Goal: Navigation & Orientation: Find specific page/section

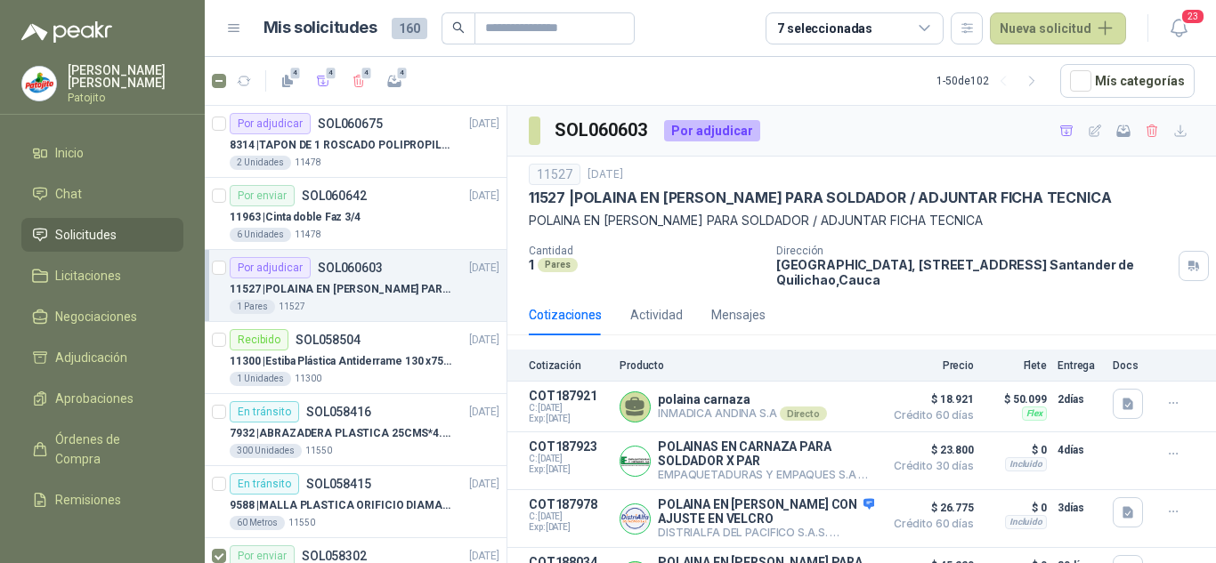
scroll to position [221, 0]
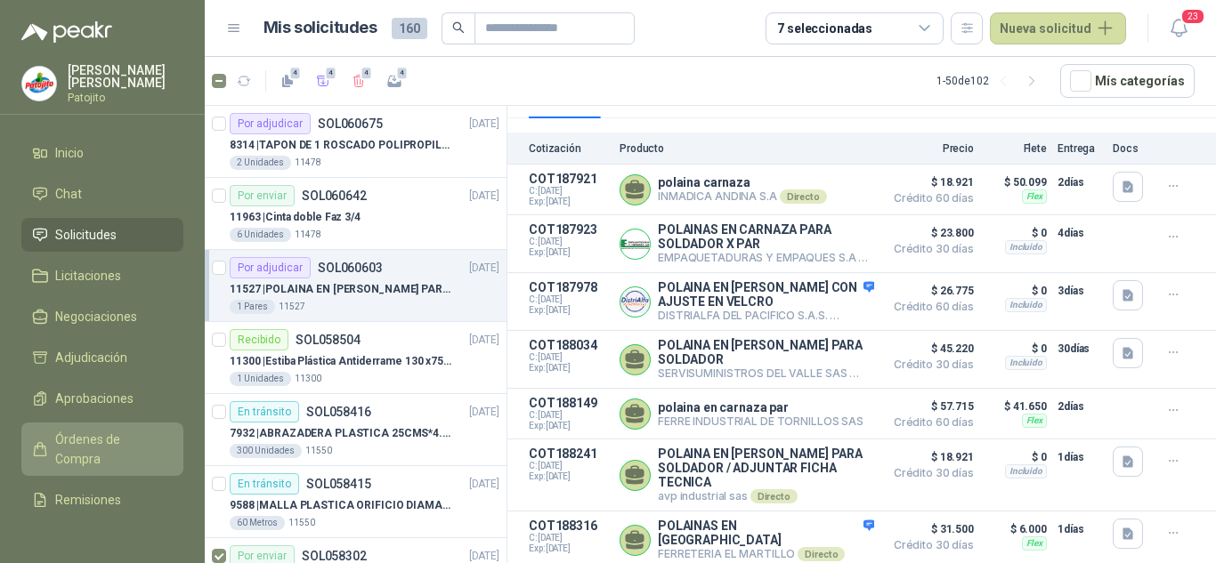
click at [81, 438] on span "Órdenes de Compra" at bounding box center [110, 449] width 111 height 39
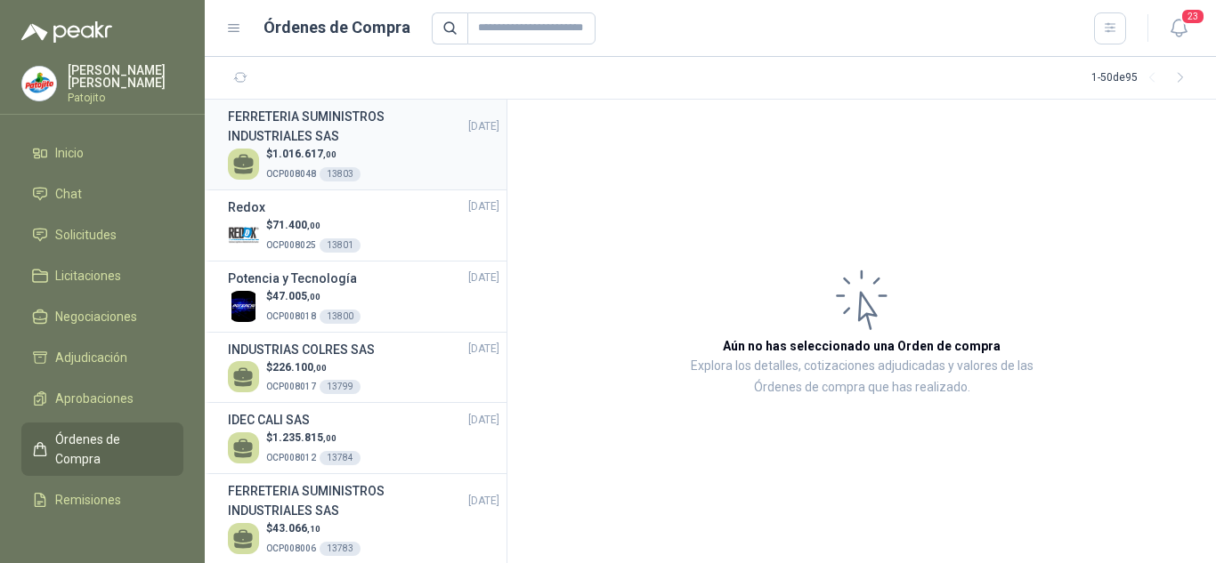
click at [335, 140] on h3 "FERRETERIA SUMINISTROS INDUSTRIALES SAS" at bounding box center [348, 126] width 240 height 39
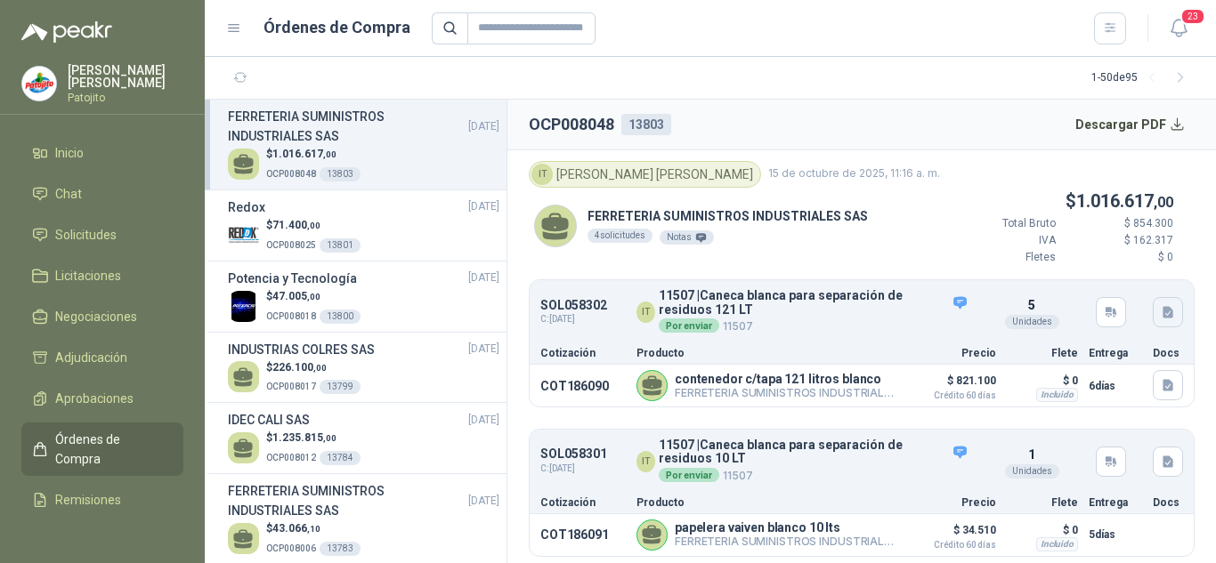
click at [1162, 309] on icon "button" at bounding box center [1167, 313] width 11 height 12
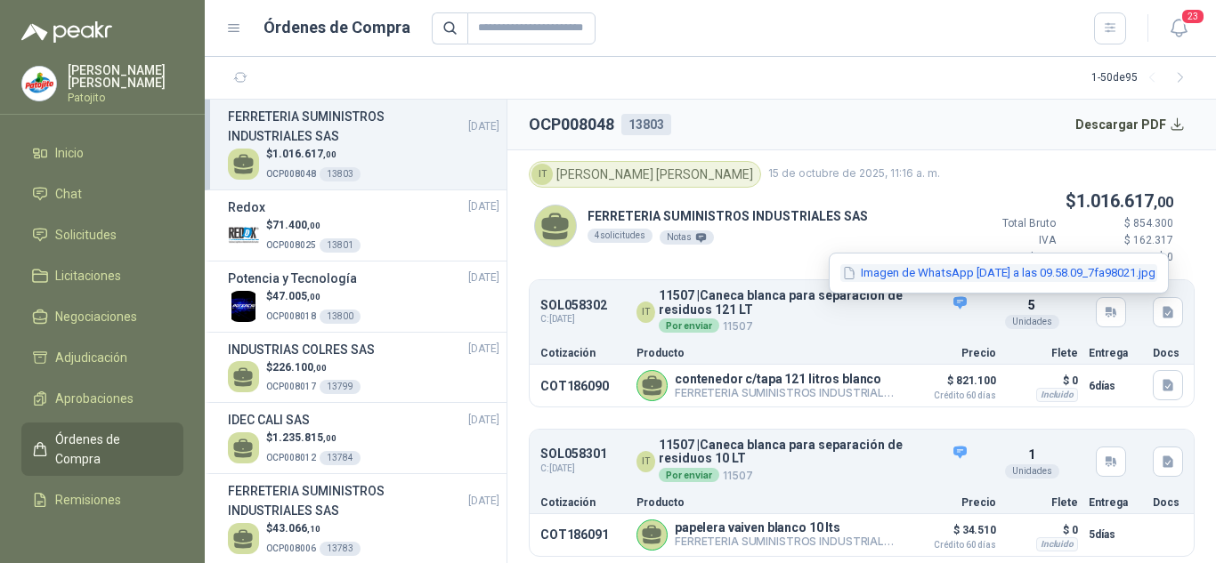
click at [945, 275] on button "Imagen de WhatsApp [DATE] a las 09.58.09_7fa98021.jpg" at bounding box center [998, 273] width 317 height 19
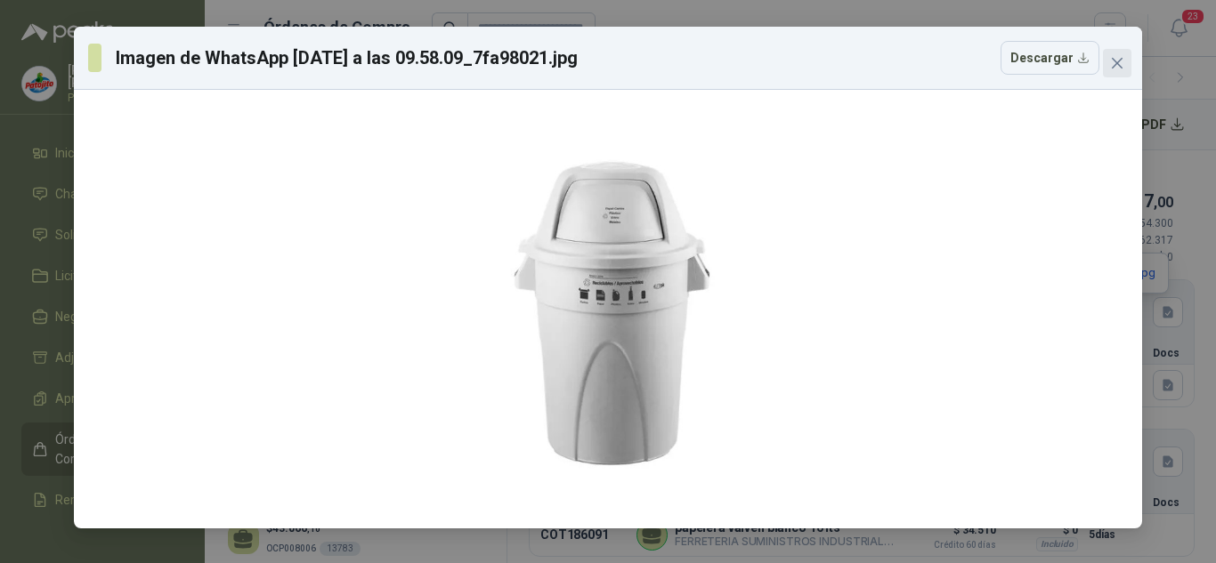
click at [1112, 70] on button "Close" at bounding box center [1117, 63] width 28 height 28
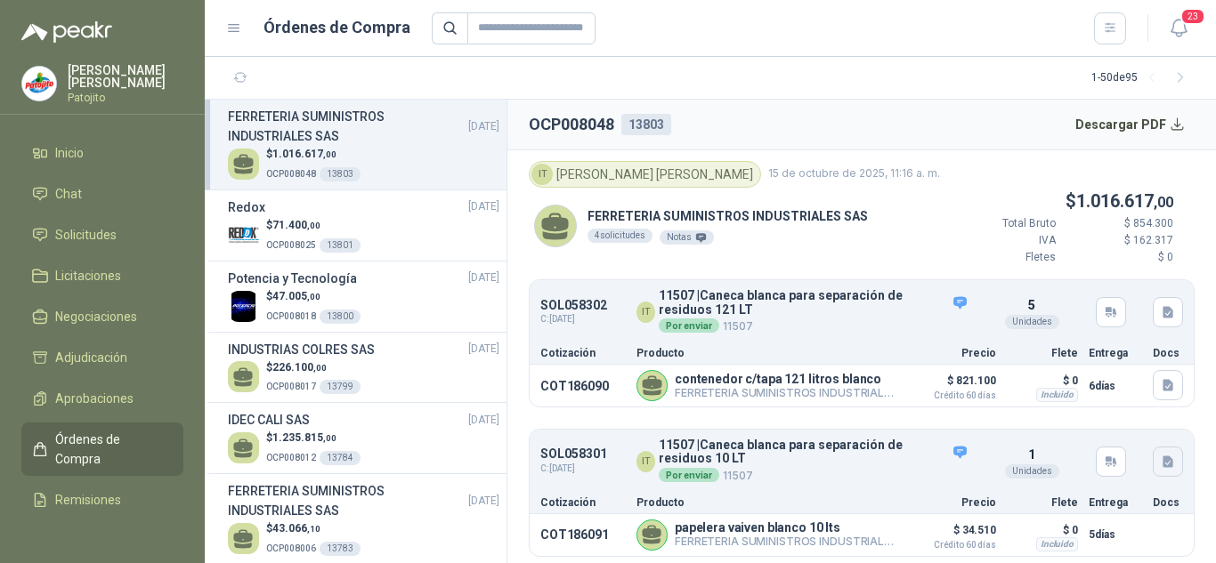
click at [1160, 464] on icon "button" at bounding box center [1167, 462] width 15 height 15
click at [962, 238] on p "IVA" at bounding box center [1002, 240] width 107 height 17
click at [1160, 387] on icon "button" at bounding box center [1167, 385] width 15 height 15
click at [1018, 344] on button "WhatsApp Image [DATE] 2.54.03 PM.jpeg" at bounding box center [1039, 345] width 235 height 19
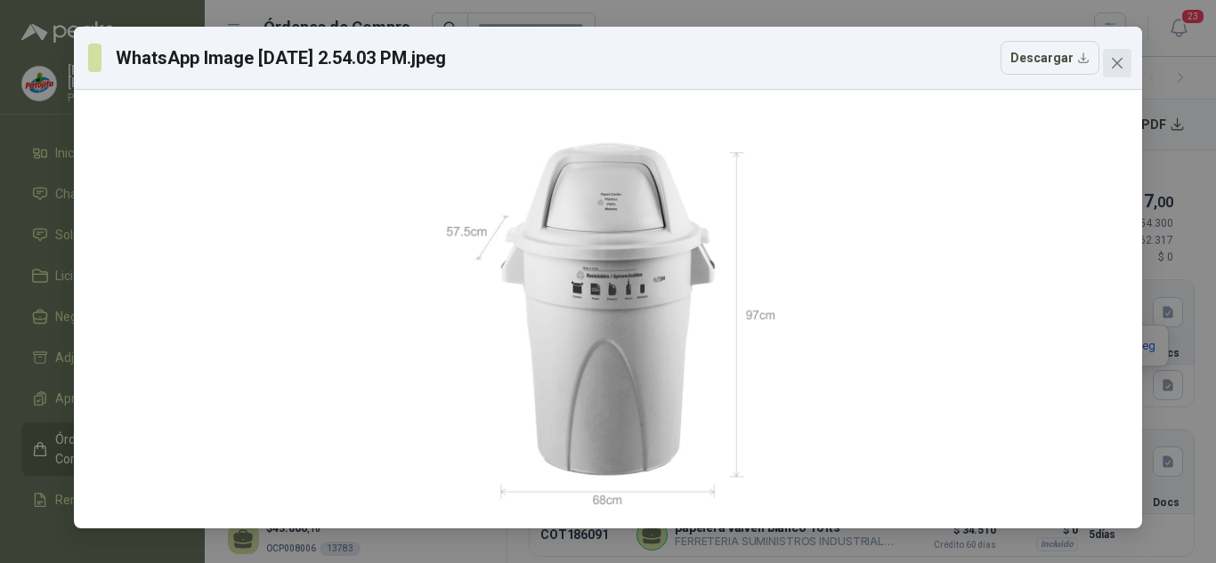
click at [1124, 69] on span "Close" at bounding box center [1117, 63] width 28 height 14
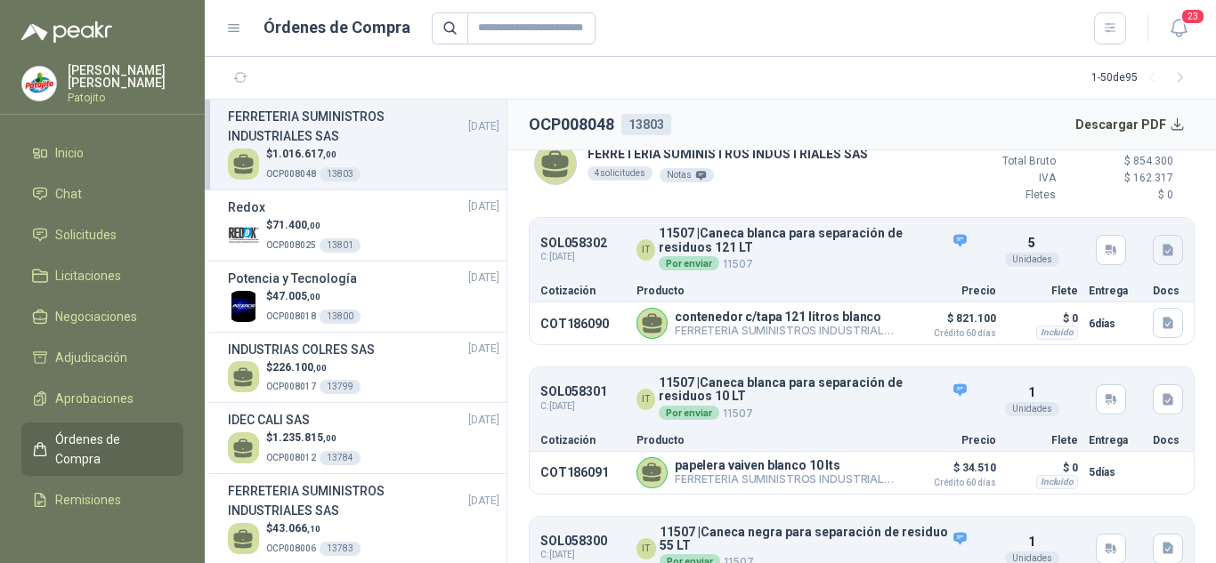
scroll to position [89, 0]
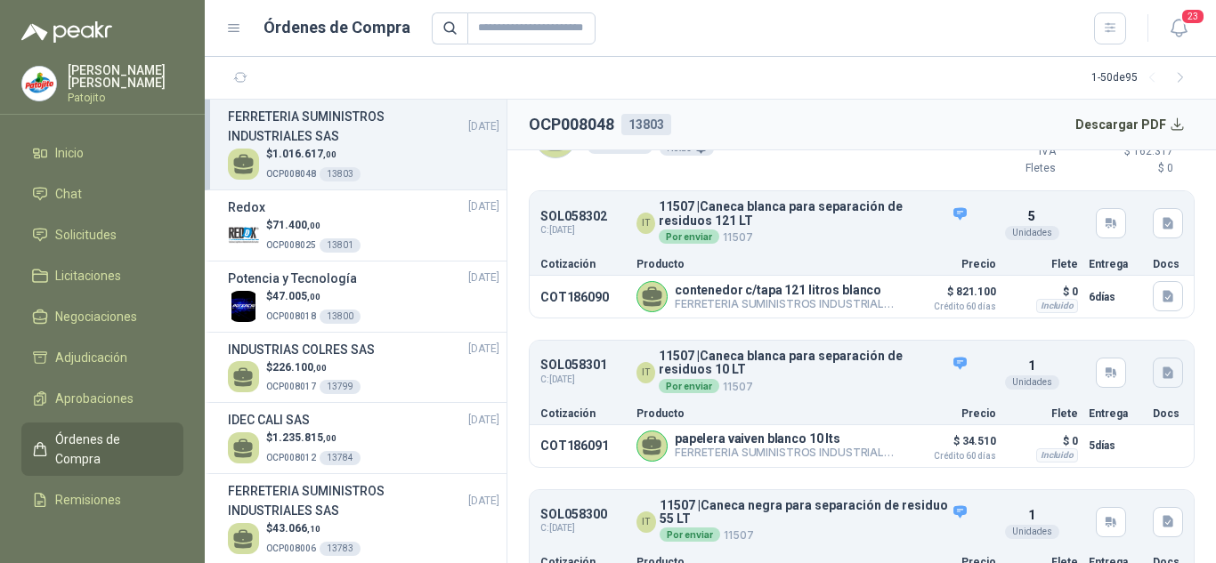
click at [1161, 371] on button "button" at bounding box center [1167, 373] width 30 height 30
click at [1127, 331] on button "10 LT.jpg" at bounding box center [1123, 333] width 68 height 19
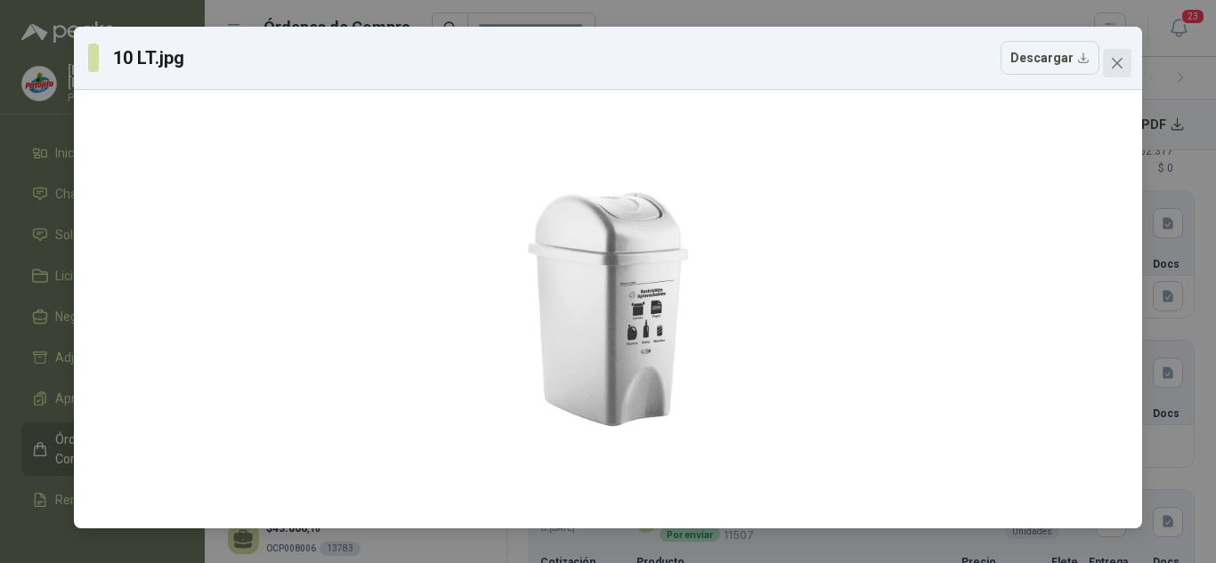
click at [1110, 49] on button "Close" at bounding box center [1117, 63] width 28 height 28
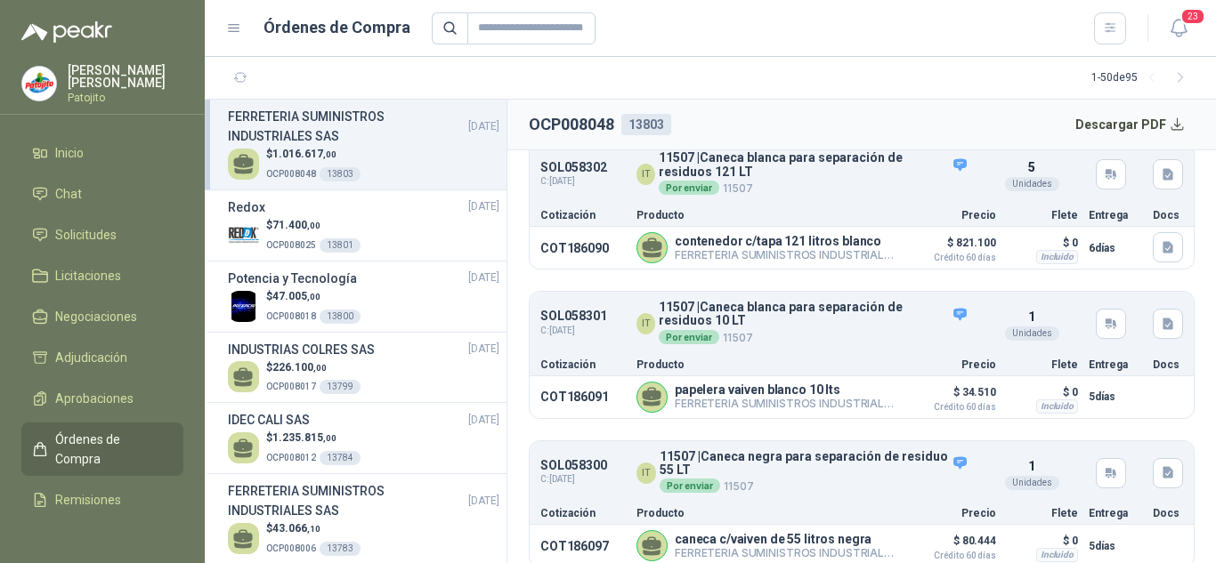
scroll to position [178, 0]
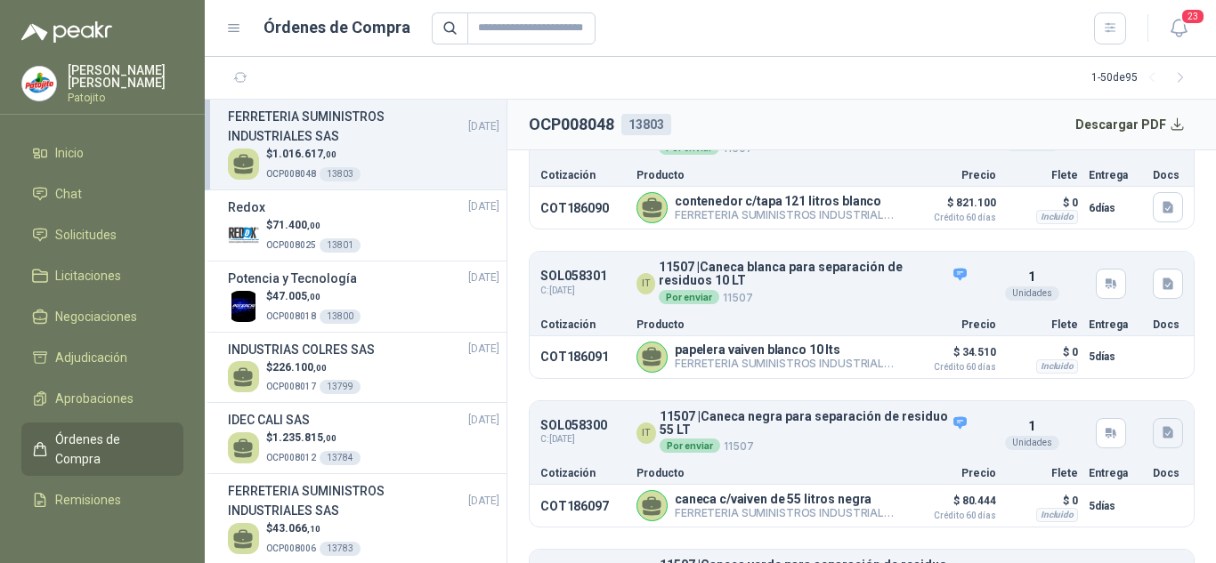
click at [1162, 431] on icon "button" at bounding box center [1167, 433] width 11 height 12
click at [1125, 399] on button "55 L.png" at bounding box center [1123, 393] width 67 height 19
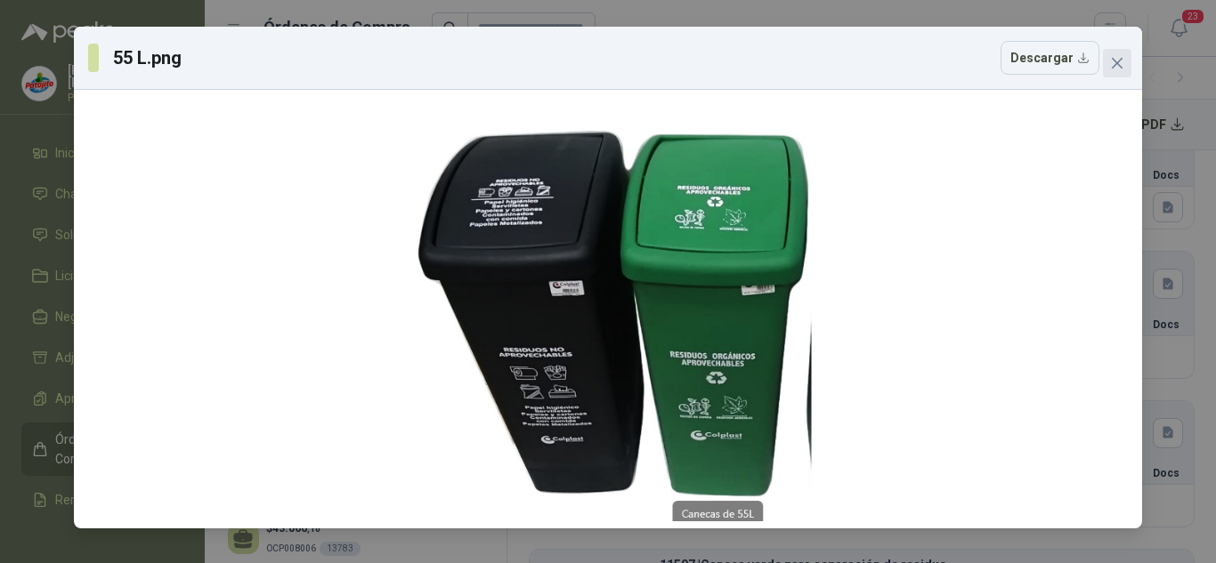
click at [1112, 69] on button "Close" at bounding box center [1117, 63] width 28 height 28
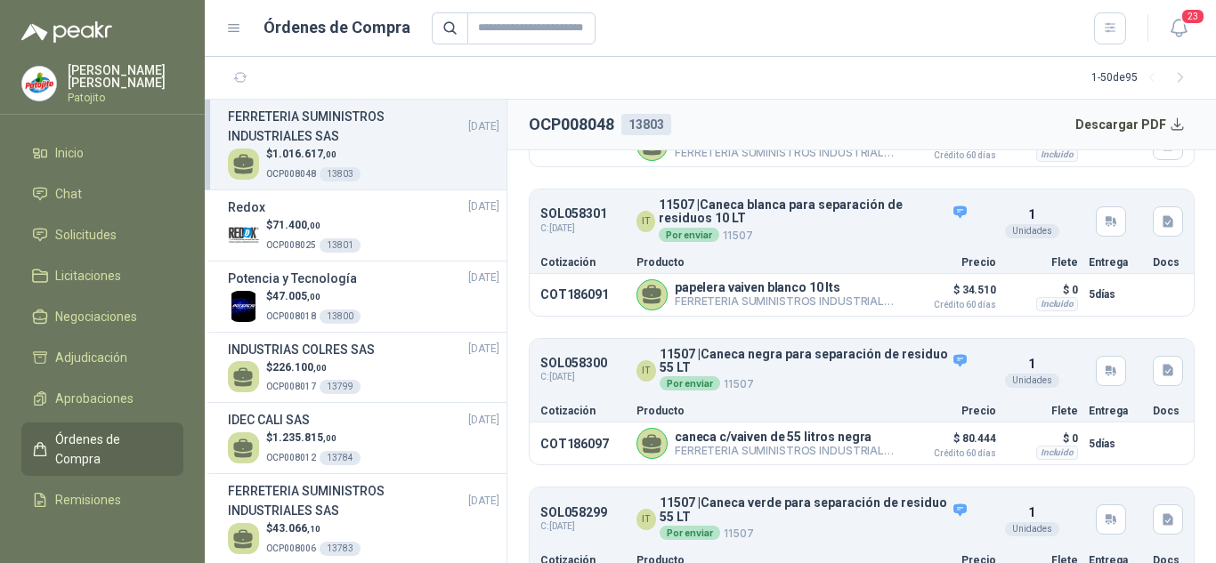
scroll to position [302, 0]
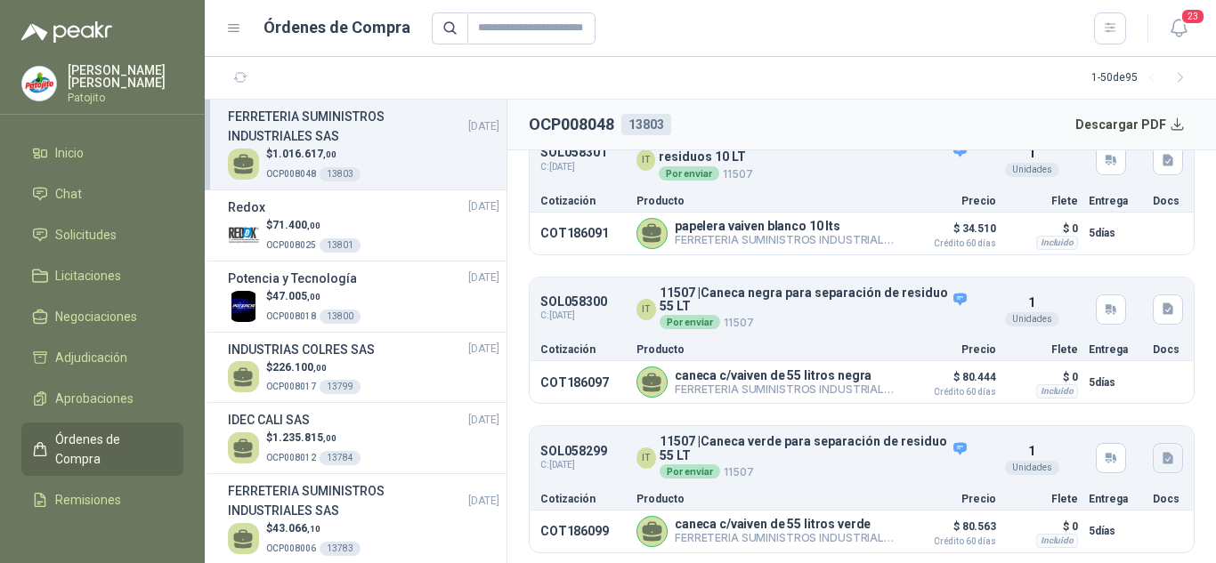
click at [1161, 458] on button "button" at bounding box center [1167, 458] width 30 height 30
click at [1134, 413] on button "55 L.png" at bounding box center [1123, 419] width 67 height 19
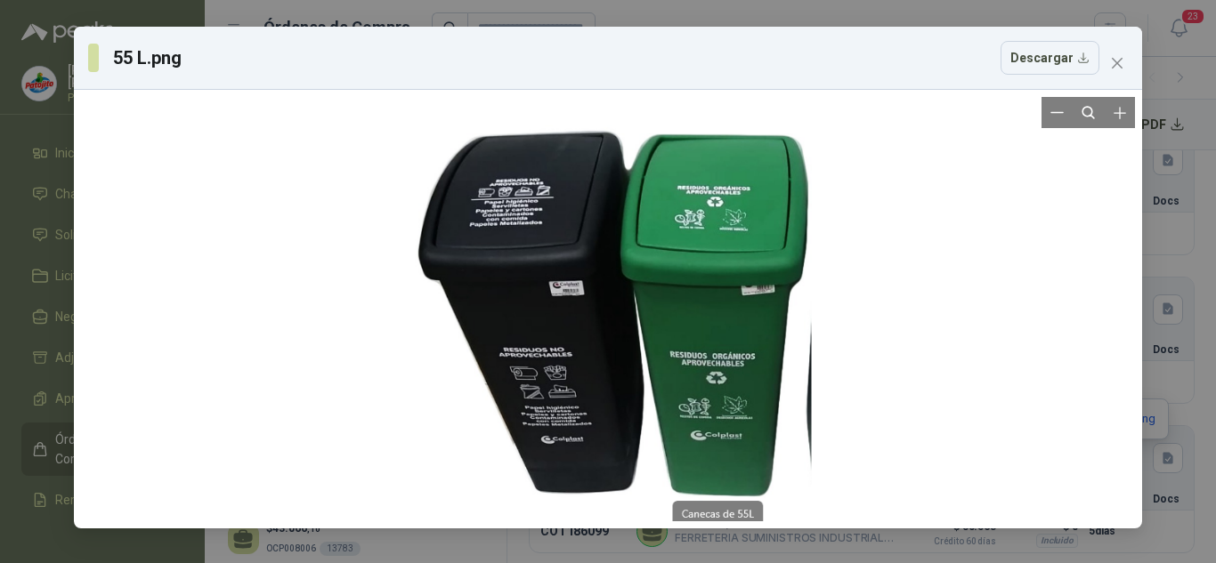
click at [1134, 416] on div at bounding box center [608, 309] width 1054 height 424
click at [1111, 51] on button "Close" at bounding box center [1117, 63] width 28 height 28
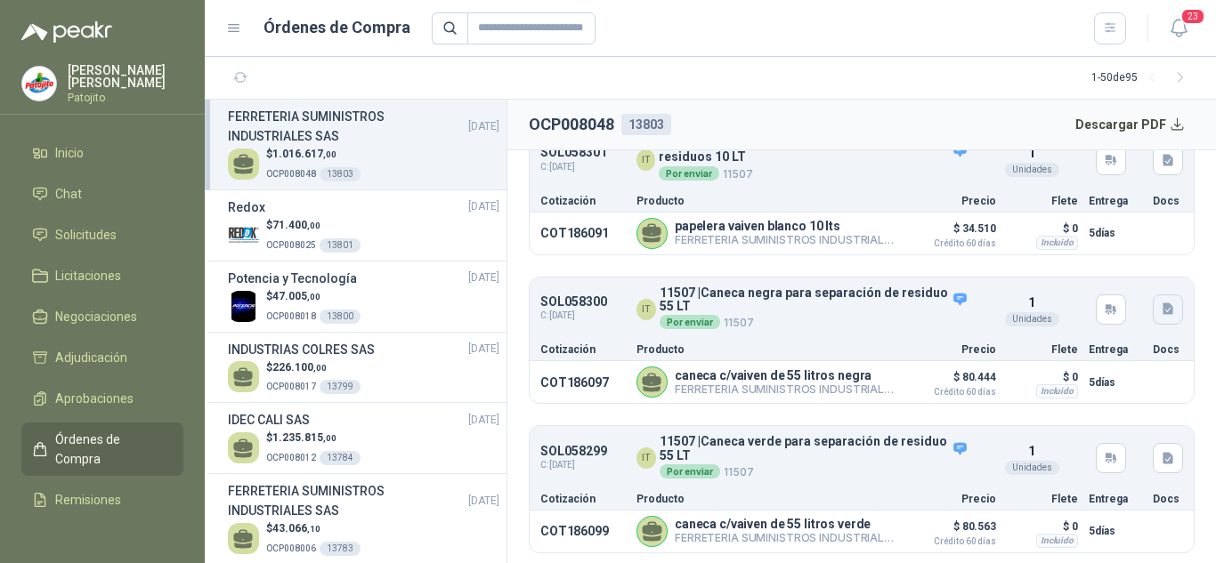
click at [1152, 310] on button "button" at bounding box center [1167, 310] width 30 height 30
click at [1118, 264] on button "55 L.png" at bounding box center [1123, 270] width 67 height 19
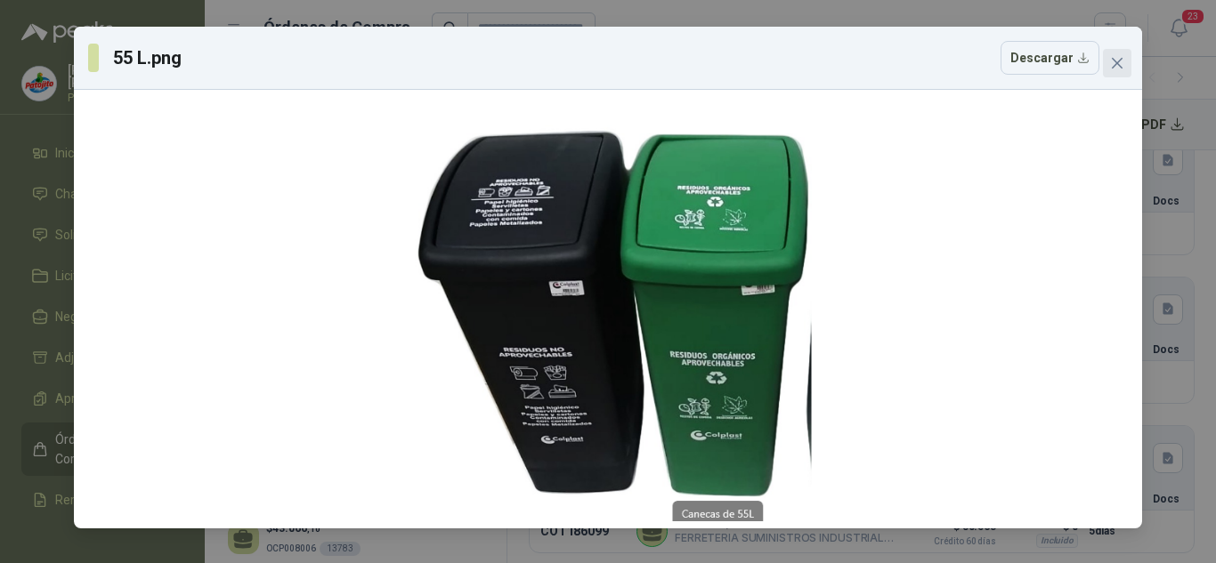
drag, startPoint x: 1120, startPoint y: 62, endPoint x: 1126, endPoint y: 166, distance: 103.4
click at [1120, 63] on icon "close" at bounding box center [1117, 63] width 14 height 14
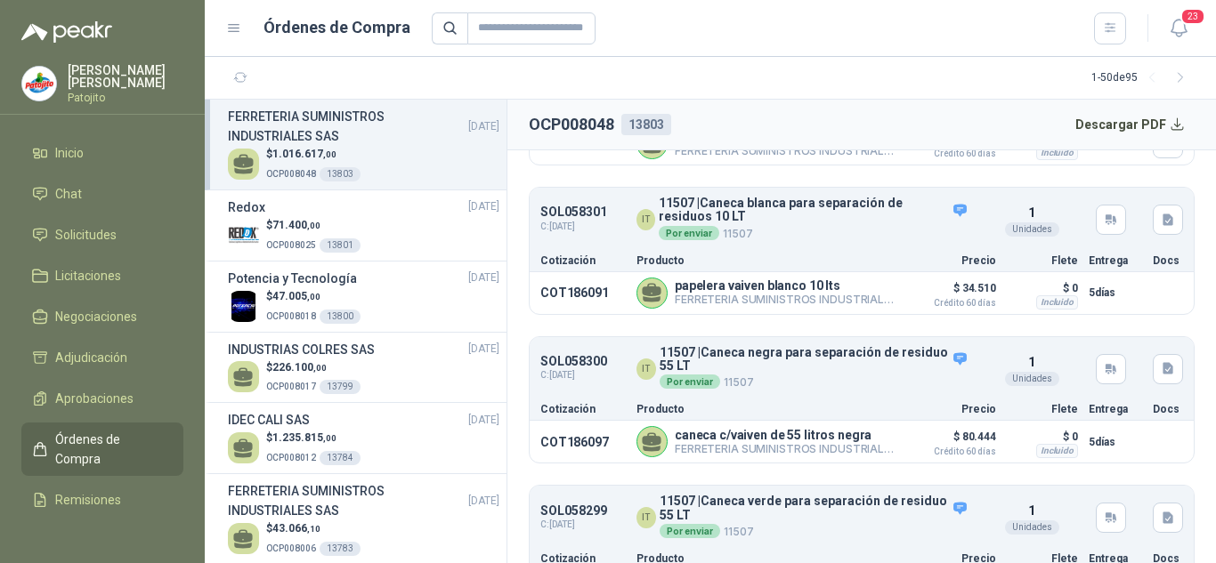
scroll to position [213, 0]
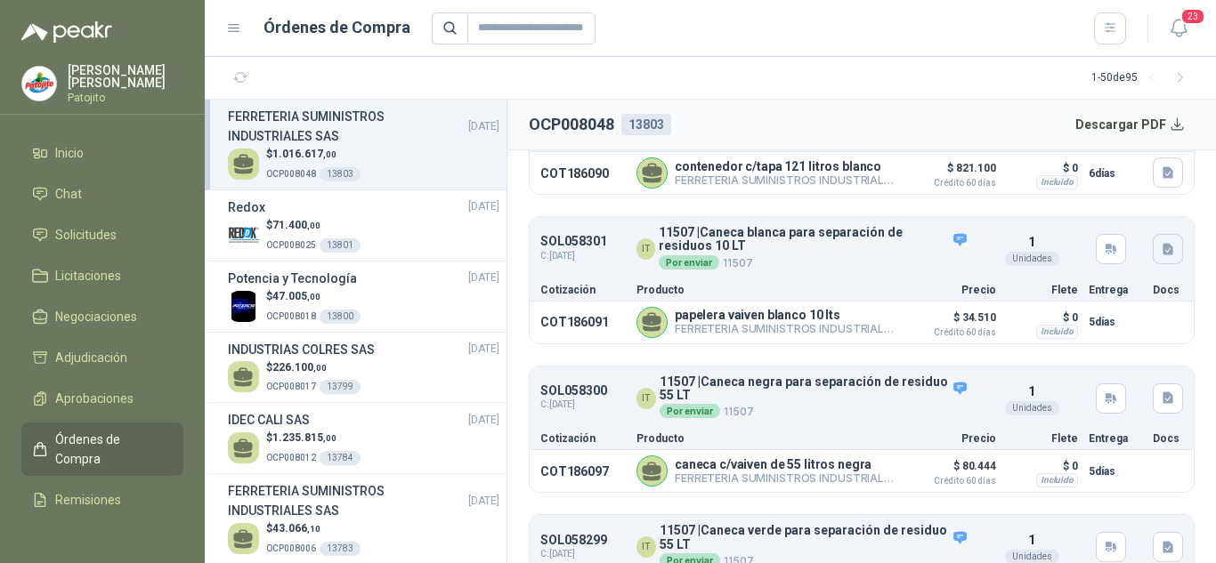
click at [1160, 244] on icon "button" at bounding box center [1167, 249] width 15 height 15
click at [1141, 210] on button "10 LT.jpg" at bounding box center [1123, 209] width 68 height 19
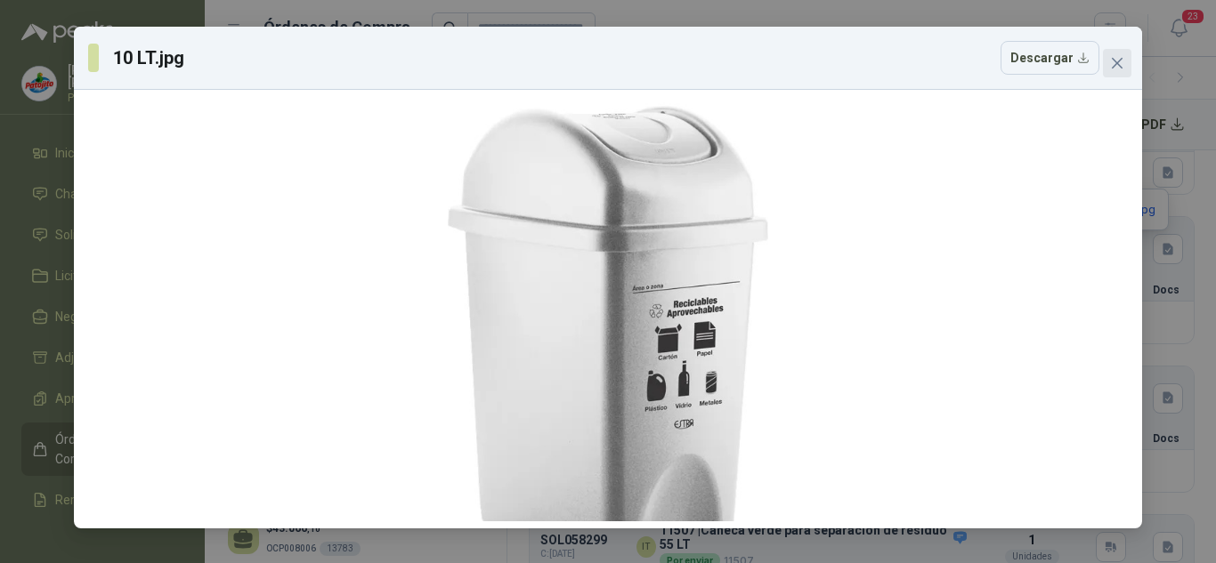
click at [1118, 61] on icon "close" at bounding box center [1117, 63] width 14 height 14
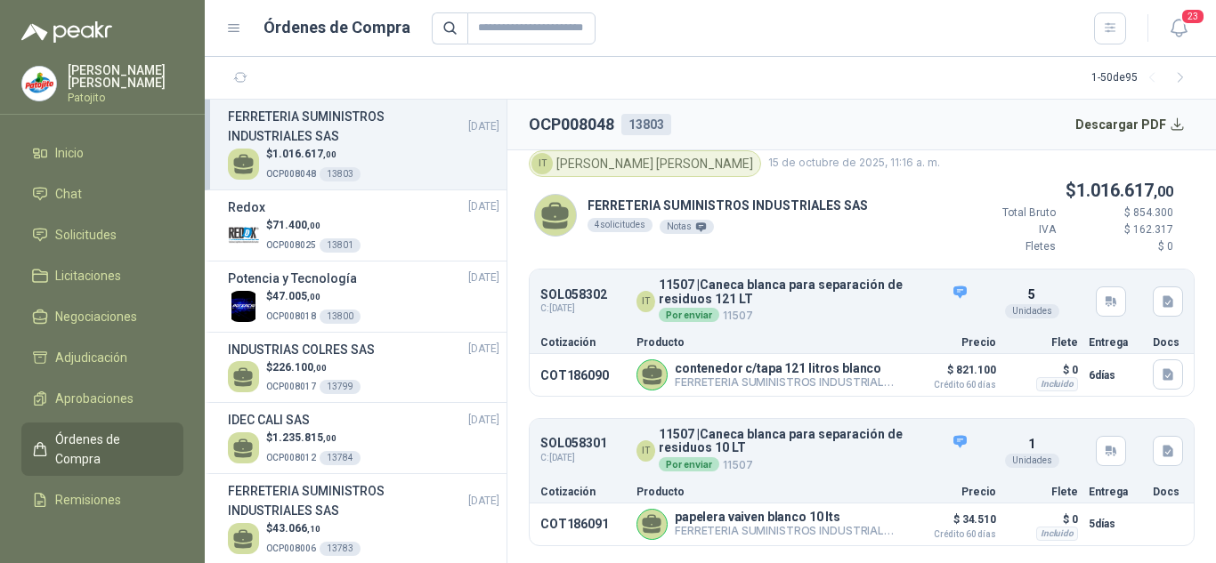
scroll to position [0, 0]
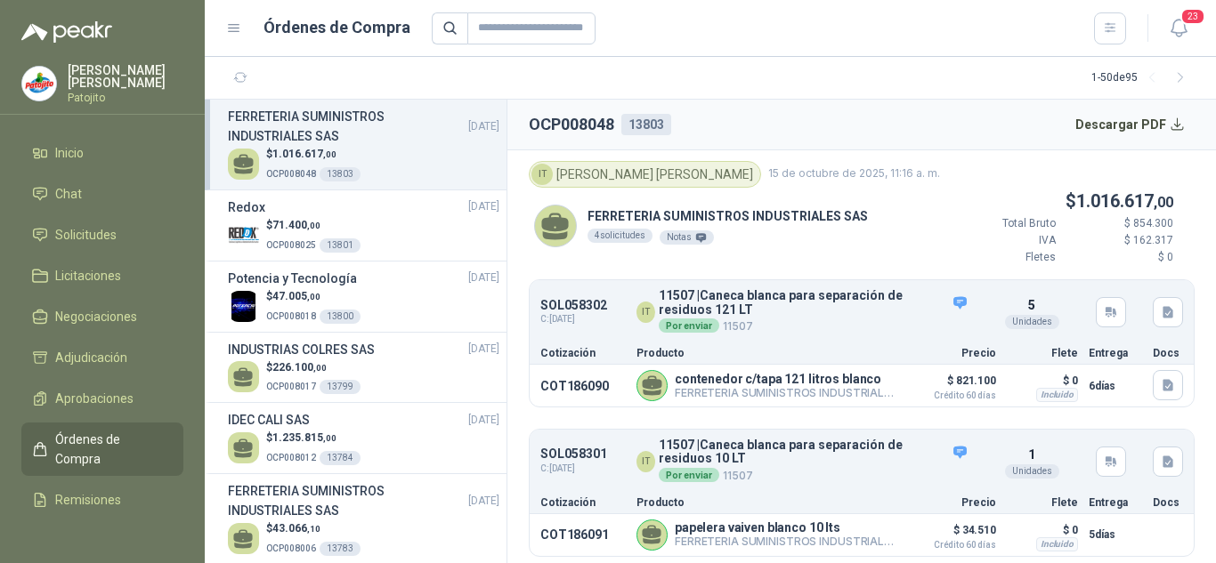
click at [73, 214] on ul "Inicio Chat Solicitudes Licitaciones Negociaciones Adjudicación Aprobaciones Ór…" at bounding box center [102, 328] width 205 height 384
click at [73, 234] on span "Solicitudes" at bounding box center [85, 235] width 61 height 20
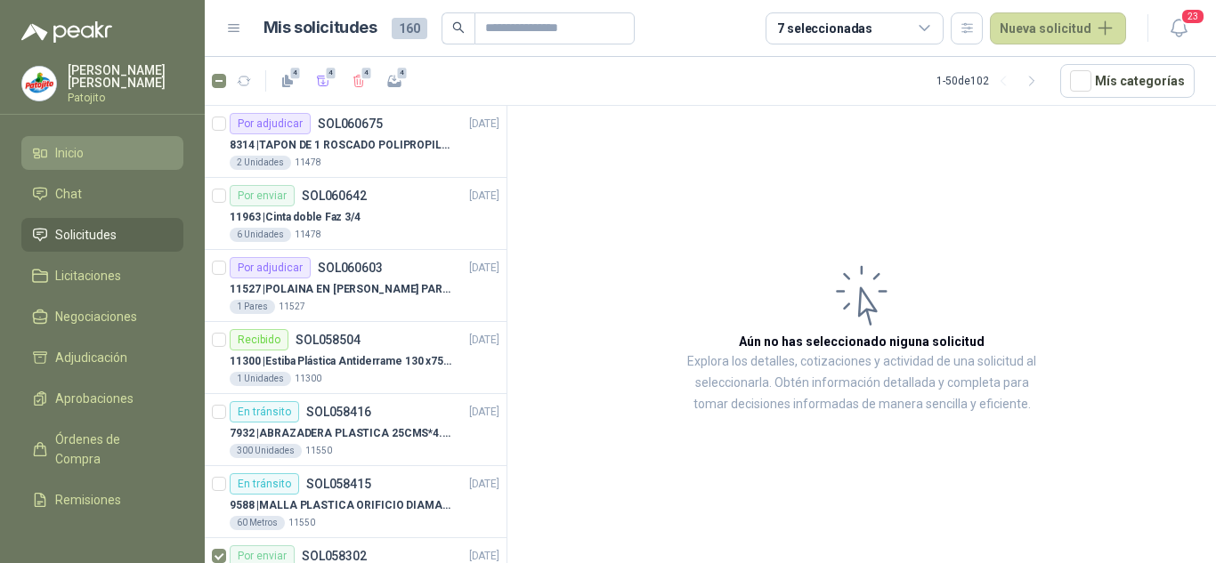
click at [84, 148] on span "Inicio" at bounding box center [69, 153] width 28 height 20
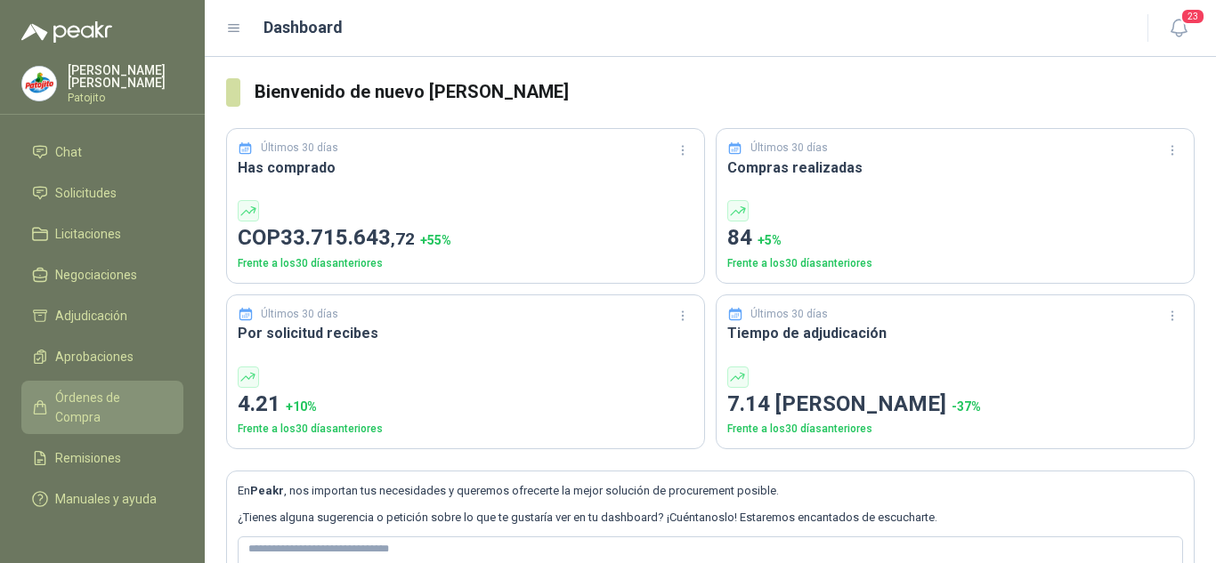
scroll to position [64, 0]
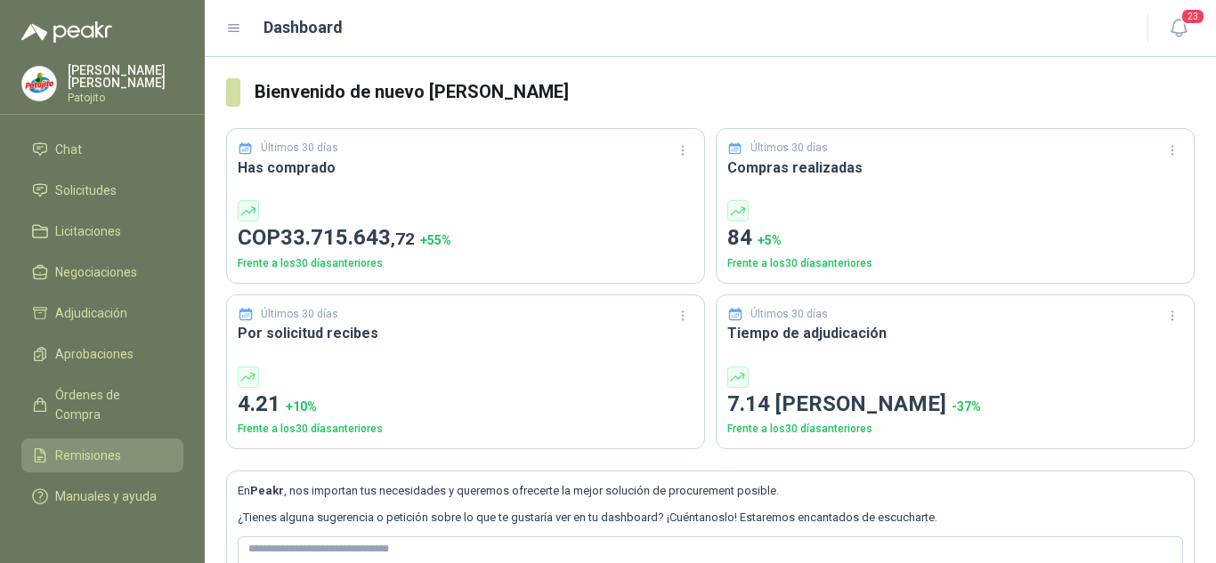
click at [82, 439] on link "Remisiones" at bounding box center [102, 456] width 162 height 34
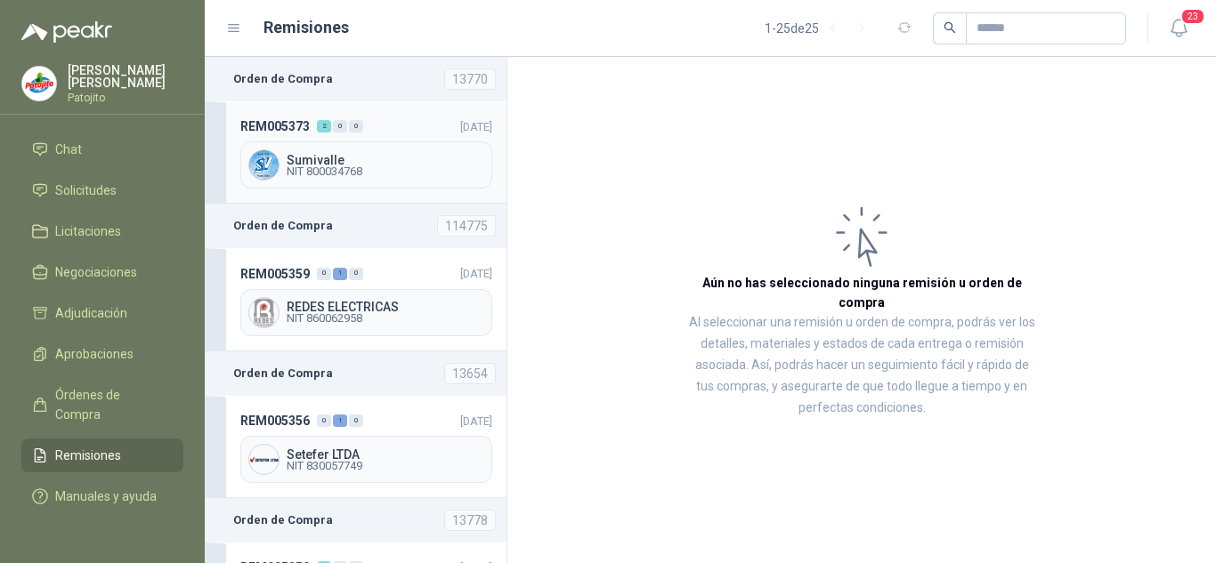
click at [358, 164] on span "Sumivalle" at bounding box center [386, 160] width 198 height 12
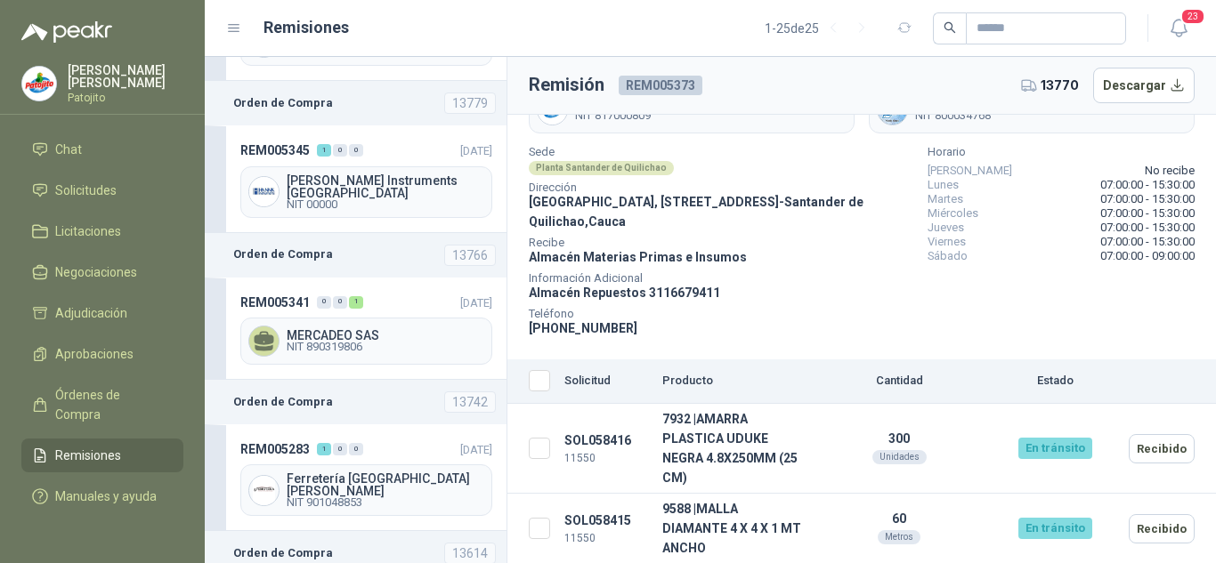
scroll to position [1068, 0]
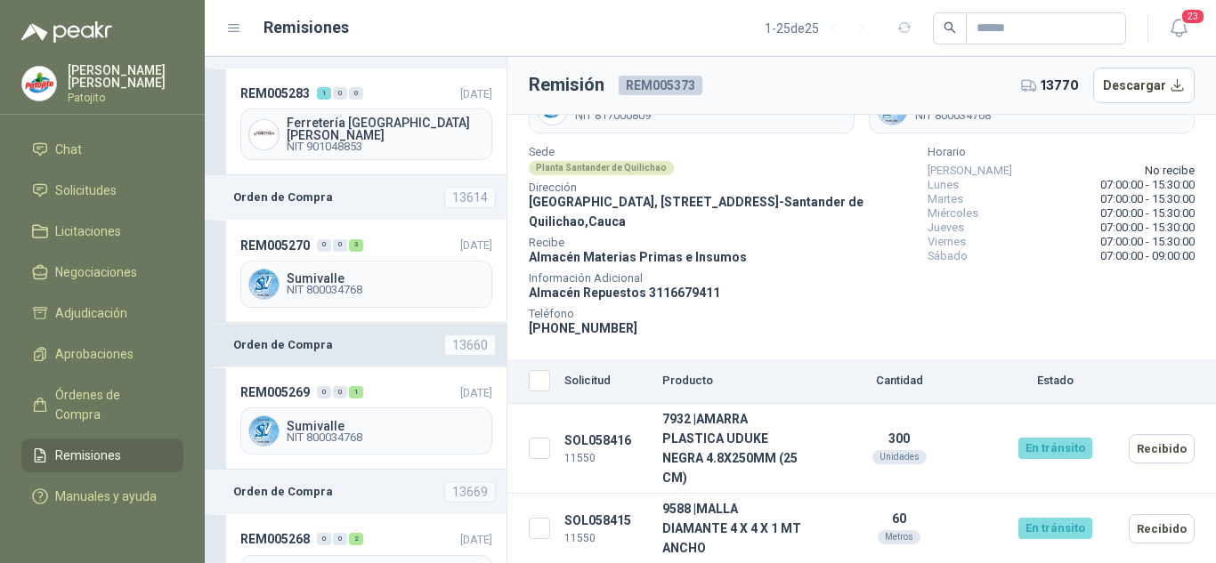
click at [266, 336] on b "Orden de Compra" at bounding box center [283, 345] width 100 height 18
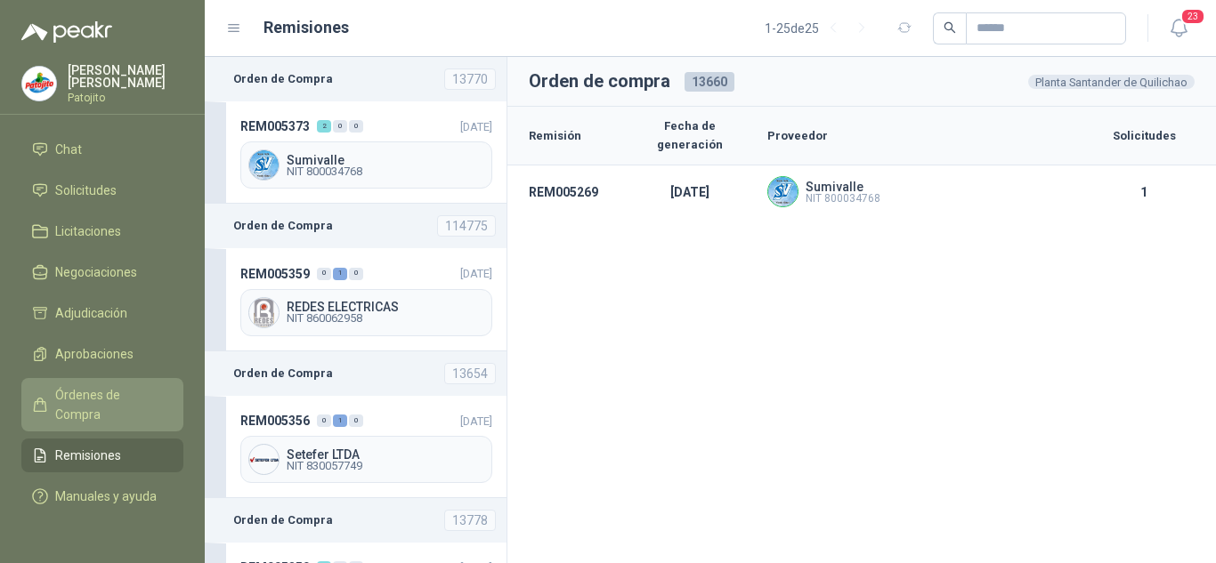
click at [76, 385] on span "Órdenes de Compra" at bounding box center [110, 404] width 111 height 39
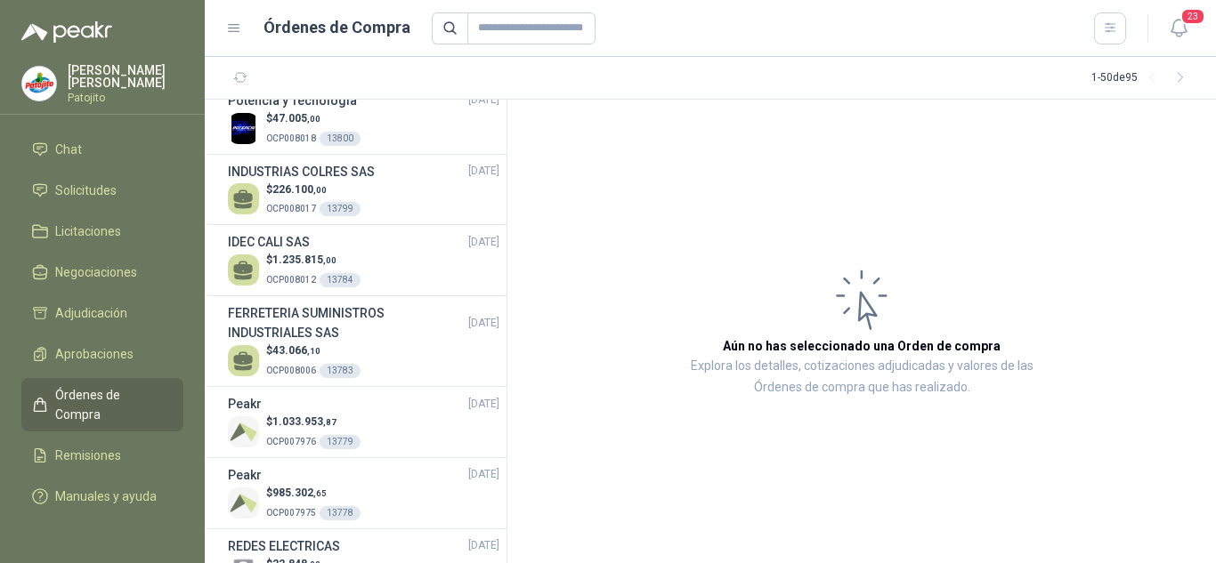
scroll to position [356, 0]
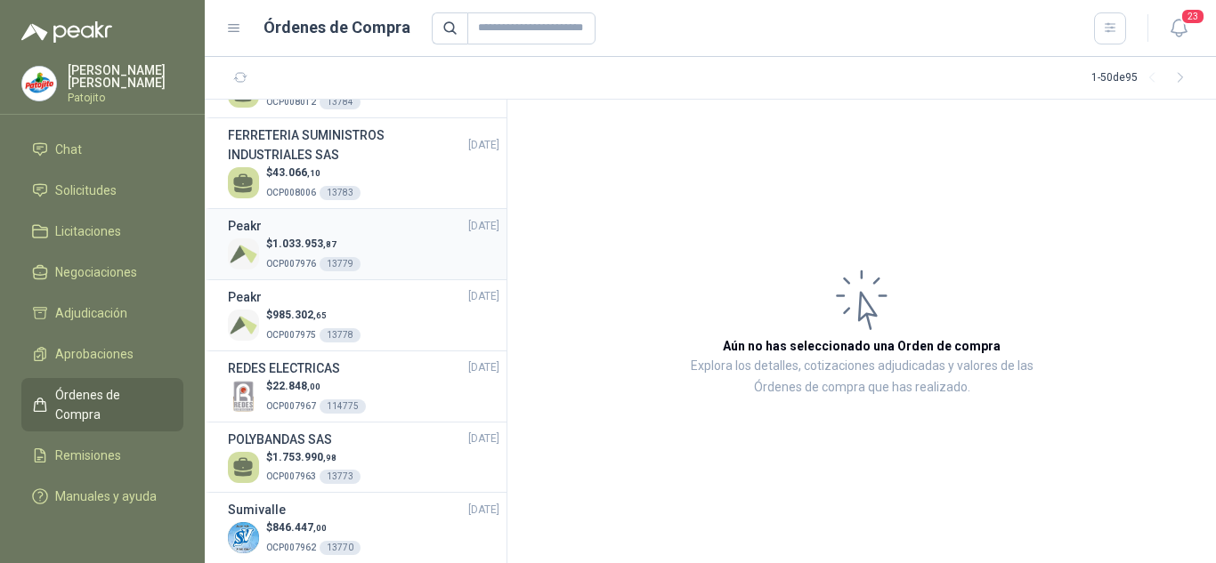
click at [368, 238] on div "$ 1.033.953 ,87 OCP007976 13779" at bounding box center [363, 254] width 271 height 36
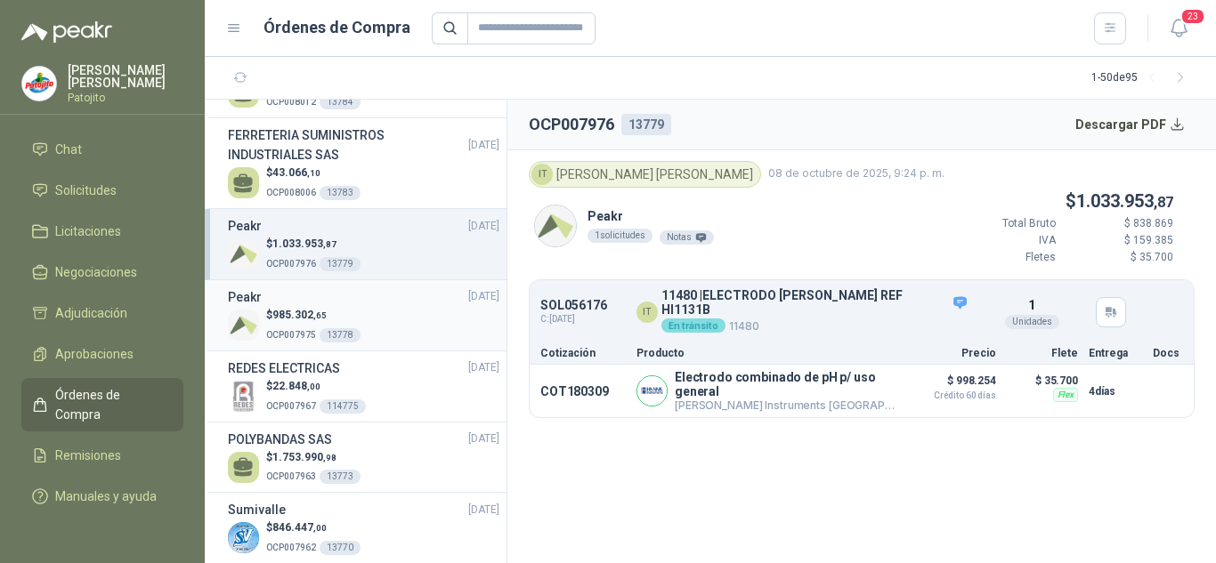
click at [364, 319] on div "$ 985.302 ,65 OCP007975 13778" at bounding box center [363, 325] width 271 height 36
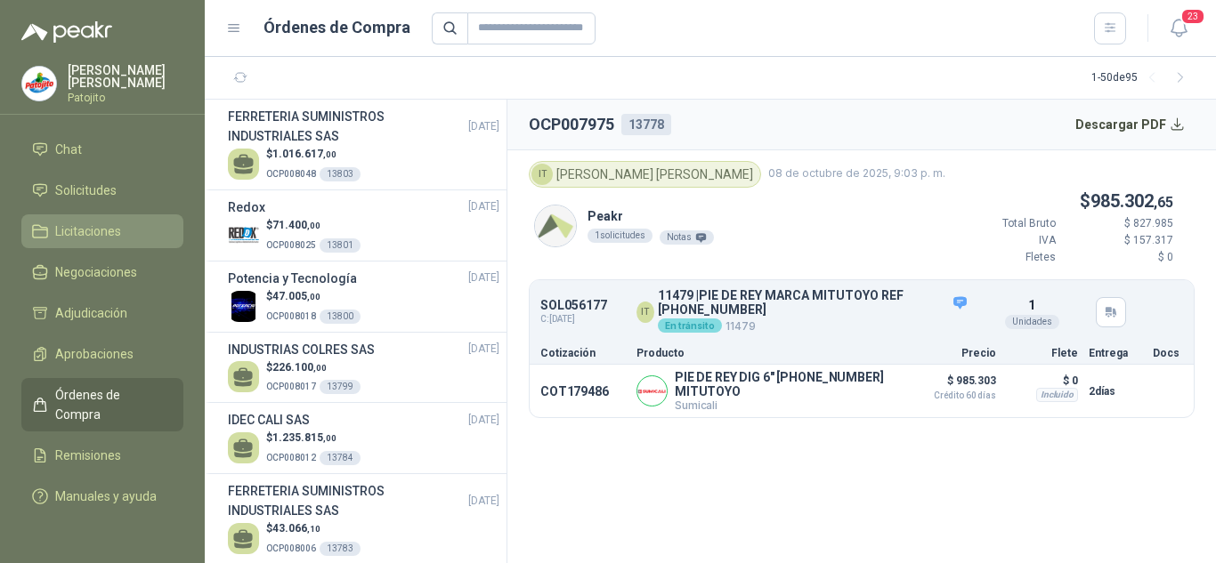
click at [99, 214] on link "Licitaciones" at bounding box center [102, 231] width 162 height 34
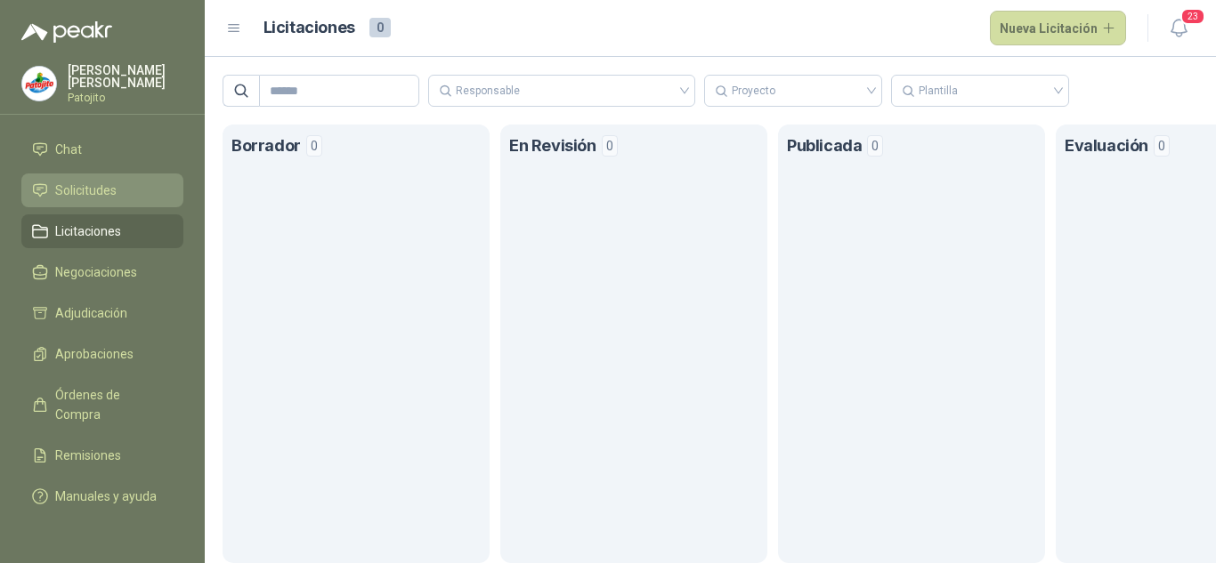
click at [111, 181] on span "Solicitudes" at bounding box center [85, 191] width 61 height 20
